Goal: Entertainment & Leisure: Consume media (video, audio)

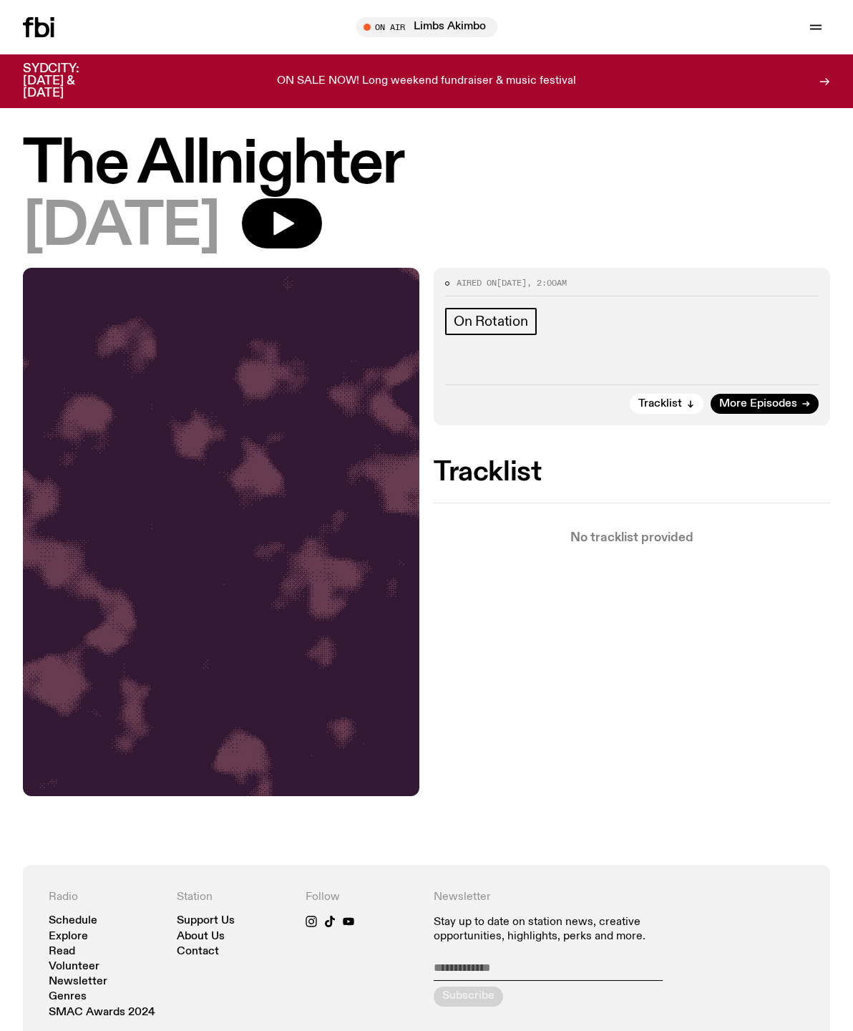
click at [322, 230] on button "button" at bounding box center [282, 223] width 80 height 50
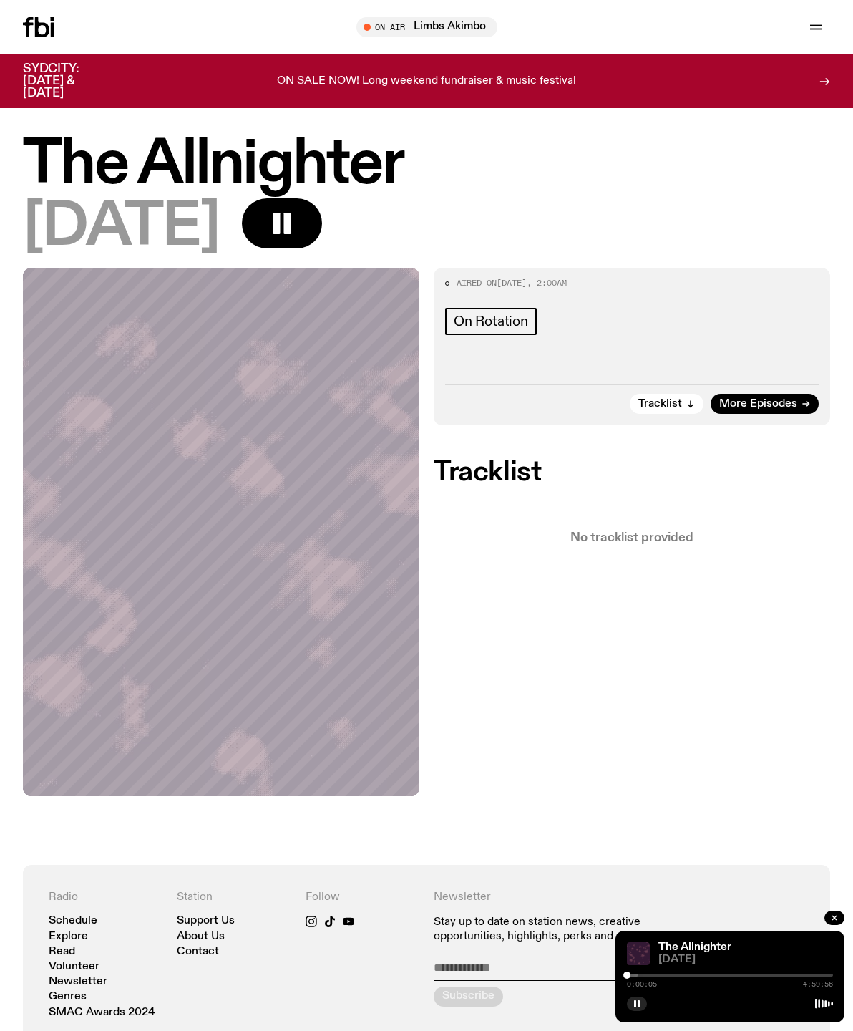
click at [720, 946] on link "The Allnighter" at bounding box center [695, 946] width 73 height 11
click at [685, 950] on link "The Allnighter" at bounding box center [695, 946] width 73 height 11
click at [711, 947] on link "The Allnighter" at bounding box center [695, 946] width 73 height 11
click at [708, 943] on link "The Allnighter" at bounding box center [695, 946] width 73 height 11
click at [668, 402] on span "Tracklist" at bounding box center [661, 404] width 44 height 11
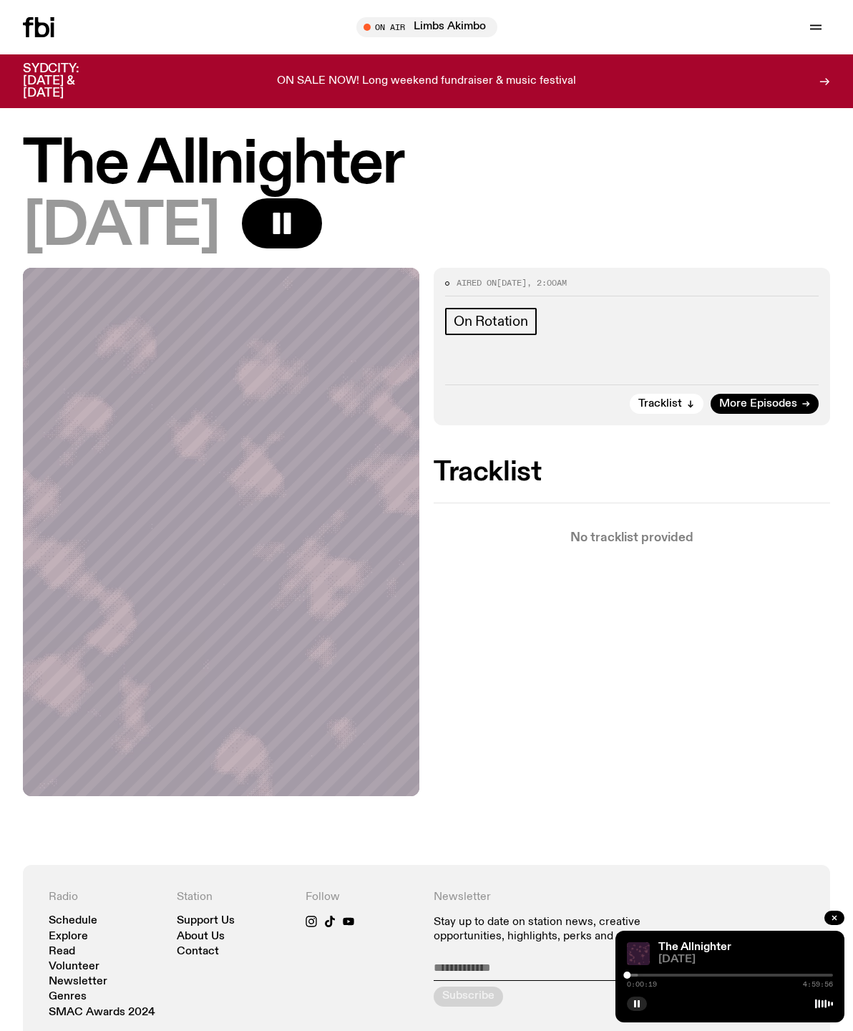
click at [666, 330] on div "On Rotation" at bounding box center [632, 323] width 374 height 31
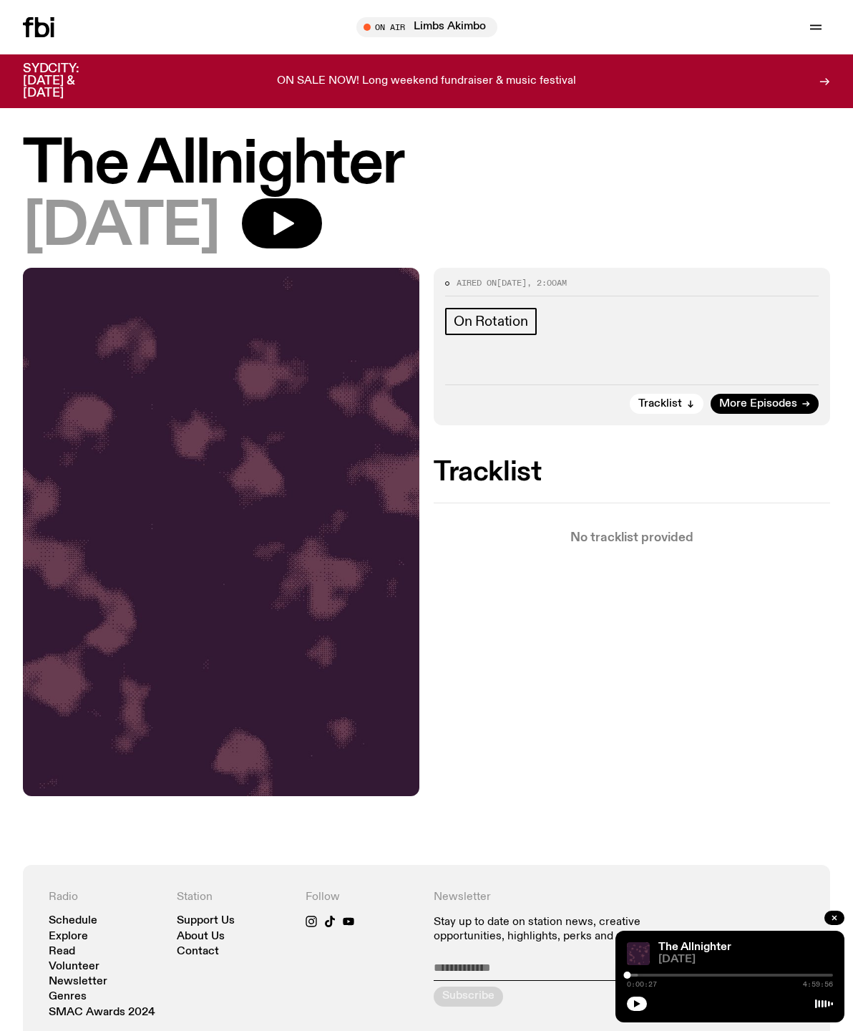
click at [631, 1009] on button "button" at bounding box center [637, 1003] width 20 height 14
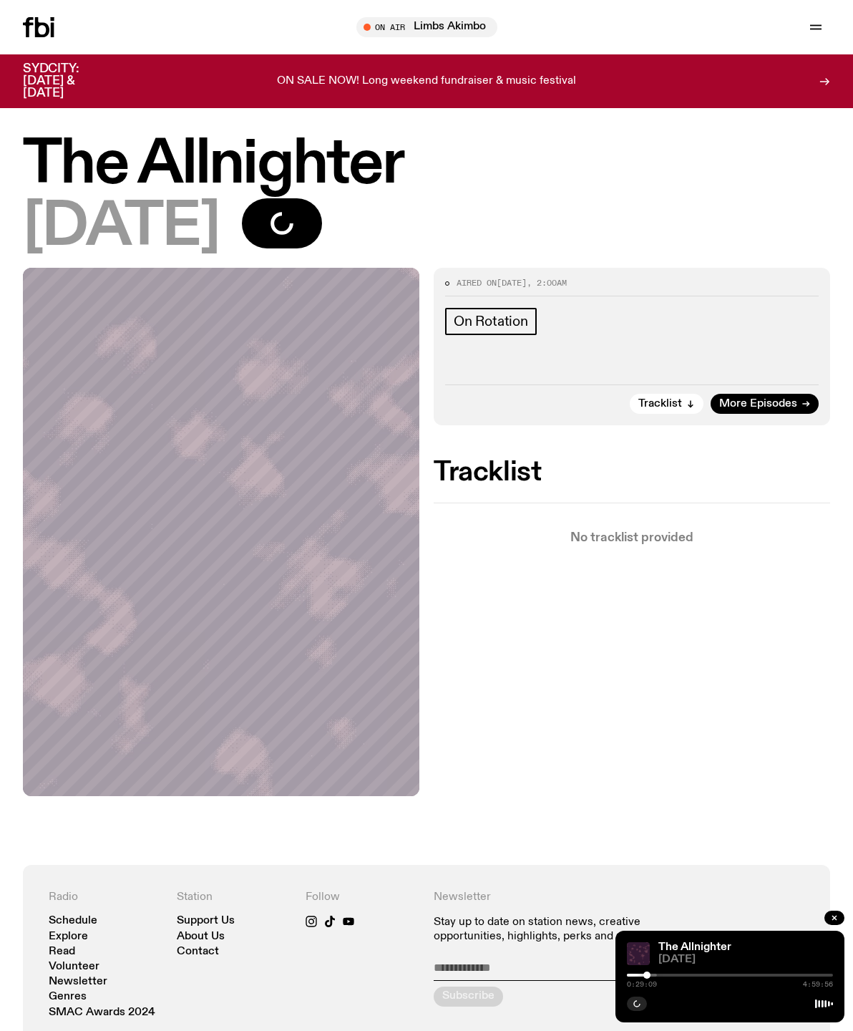
click at [629, 974] on div at bounding box center [544, 975] width 206 height 3
click at [624, 979] on div "The Allnighter [DATE] 0:02:06 4:59:56" at bounding box center [730, 977] width 229 height 92
click at [629, 962] on img at bounding box center [638, 953] width 23 height 23
click at [635, 964] on img at bounding box center [638, 953] width 23 height 23
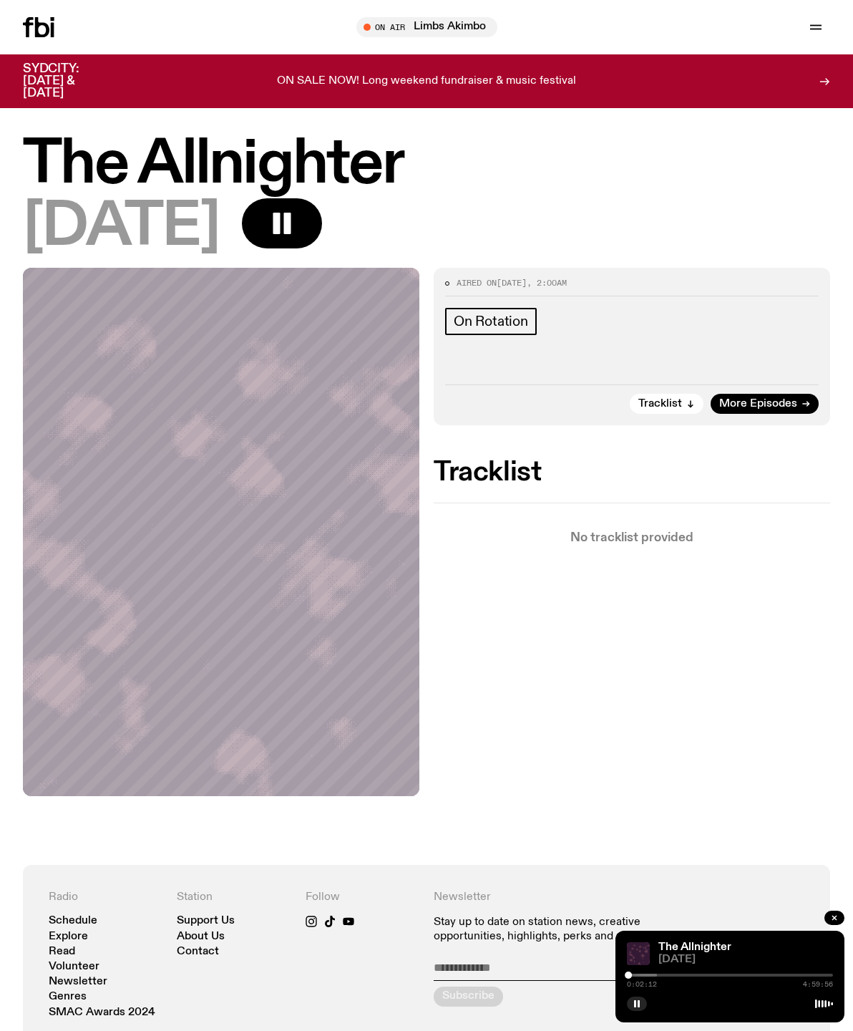
click at [652, 996] on div at bounding box center [730, 1002] width 206 height 17
click at [631, 1004] on button "button" at bounding box center [637, 1003] width 20 height 14
click at [650, 997] on div at bounding box center [730, 1002] width 206 height 17
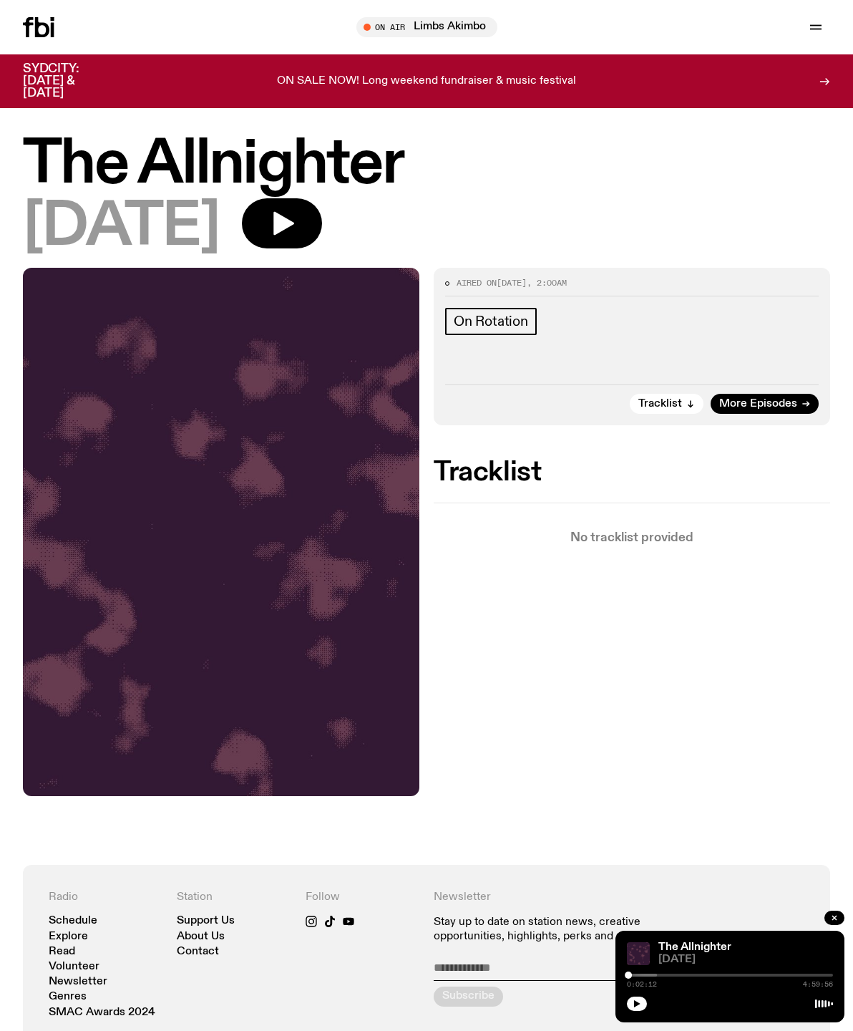
click at [644, 999] on button "button" at bounding box center [637, 1003] width 20 height 14
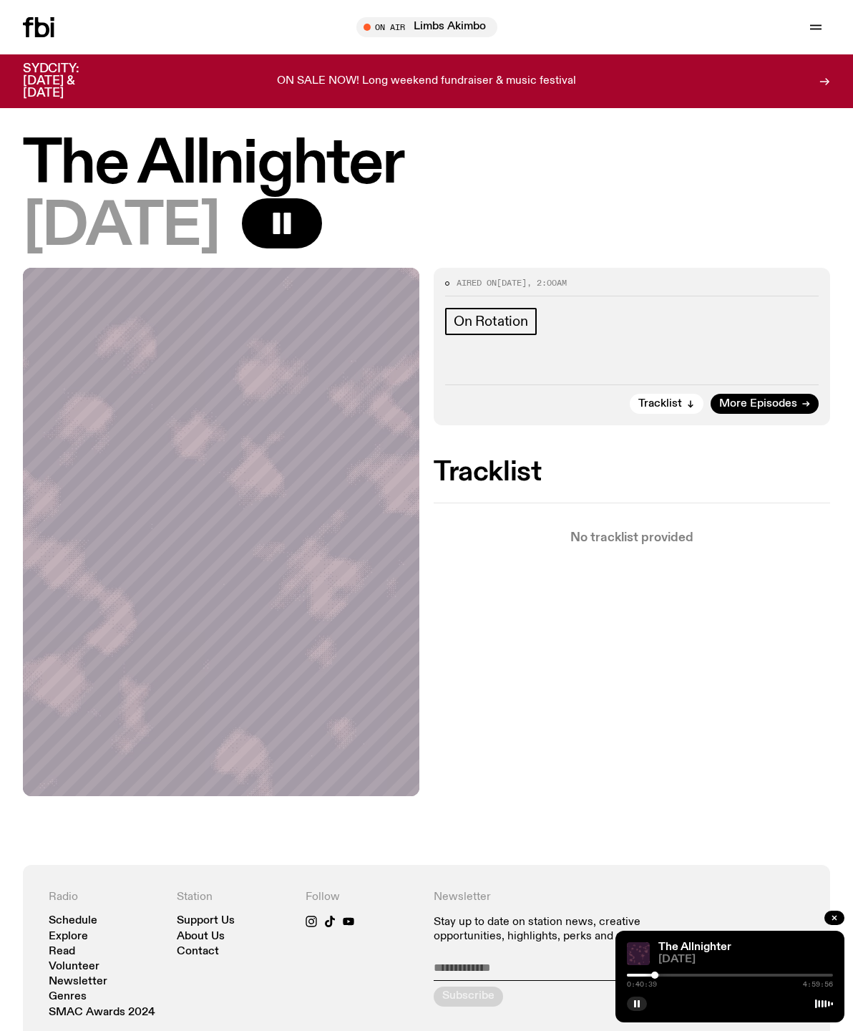
click at [831, 914] on button "button" at bounding box center [835, 918] width 20 height 14
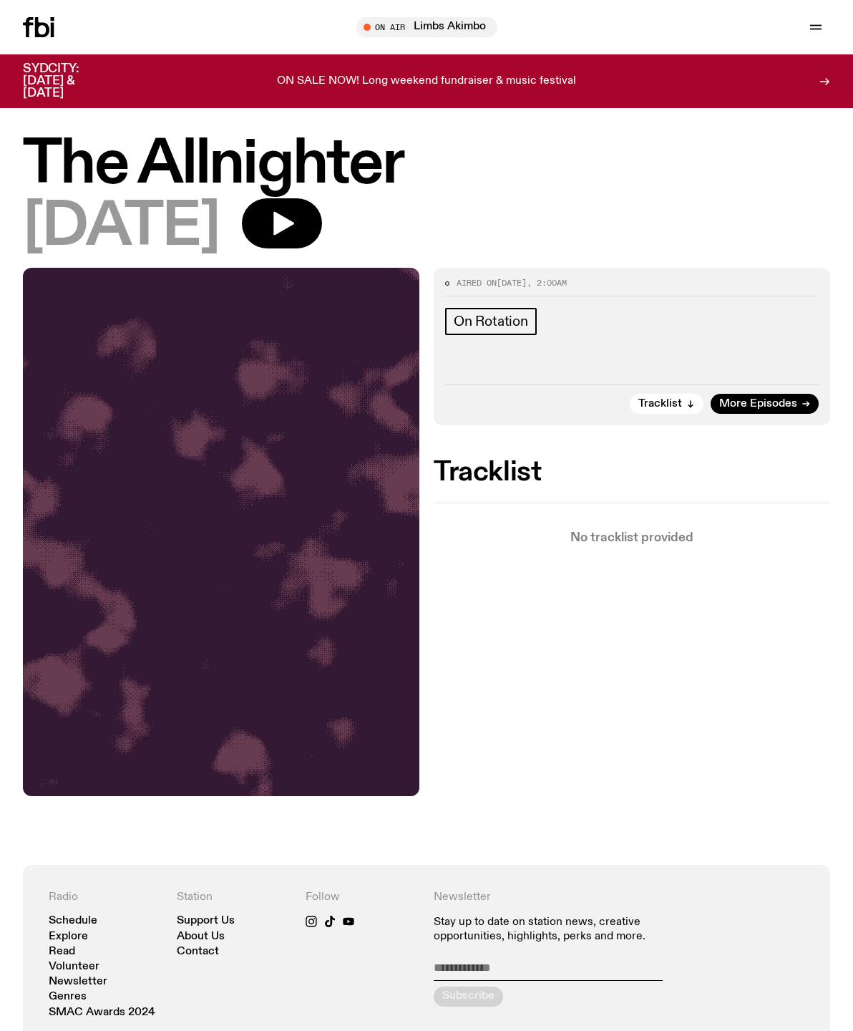
click at [296, 212] on icon "button" at bounding box center [282, 223] width 29 height 29
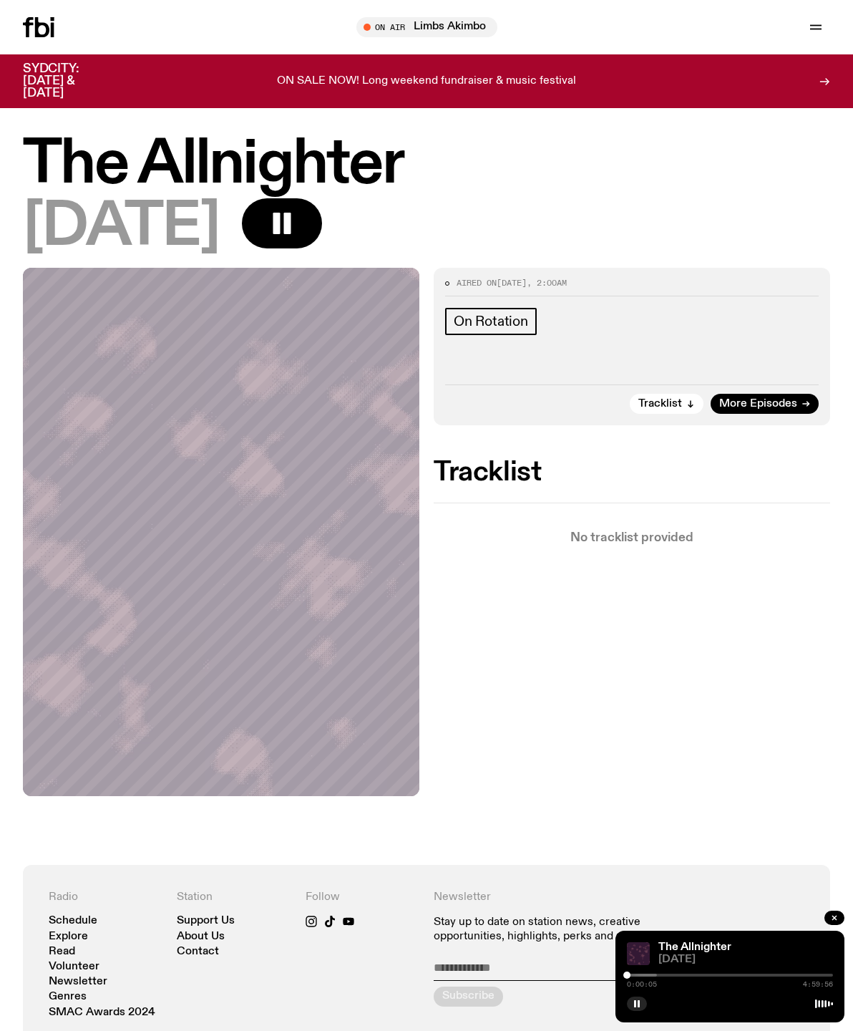
click at [639, 975] on div at bounding box center [554, 975] width 206 height 3
